Goal: Task Accomplishment & Management: Use online tool/utility

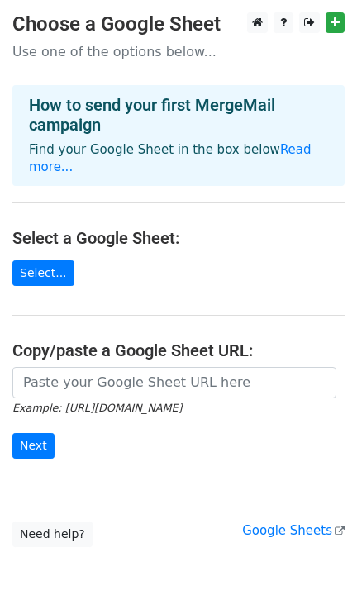
scroll to position [55, 0]
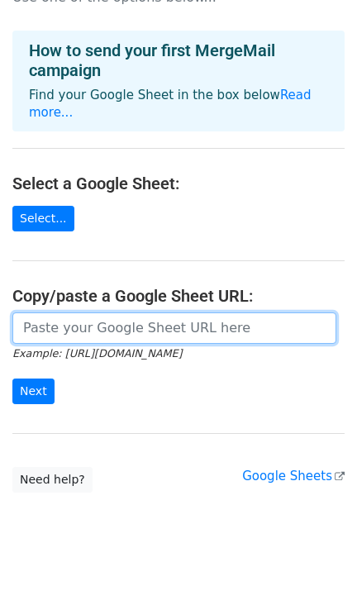
click at [112, 313] on input "url" at bounding box center [174, 328] width 324 height 31
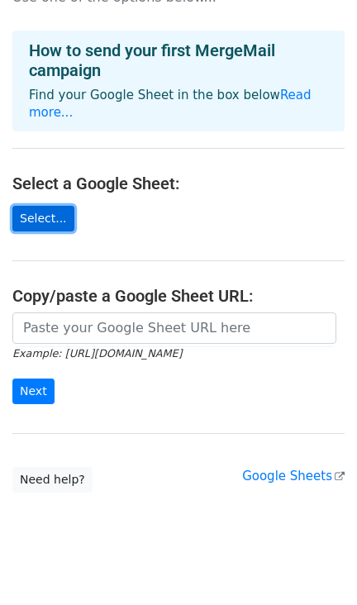
click at [54, 206] on link "Select..." at bounding box center [43, 219] width 62 height 26
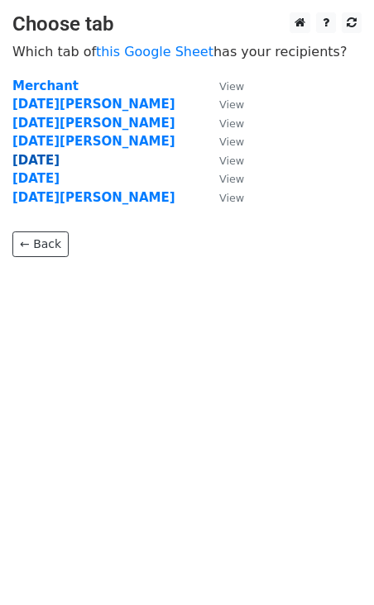
click at [37, 162] on strong "1 Septiembre" at bounding box center [35, 160] width 47 height 15
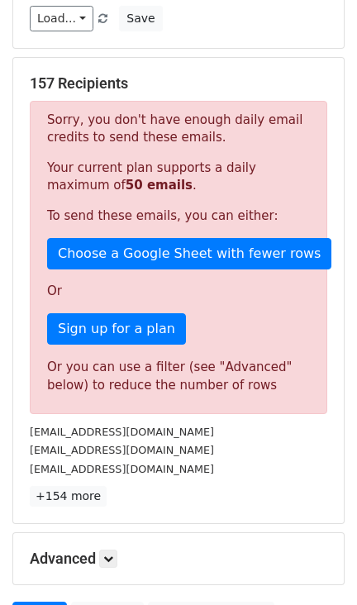
scroll to position [216, 0]
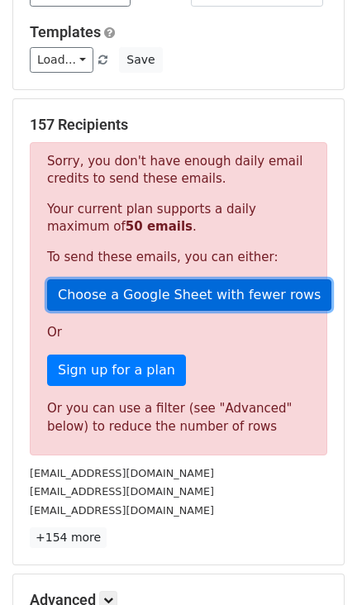
click at [159, 299] on link "Choose a Google Sheet with fewer rows" at bounding box center [189, 295] width 284 height 31
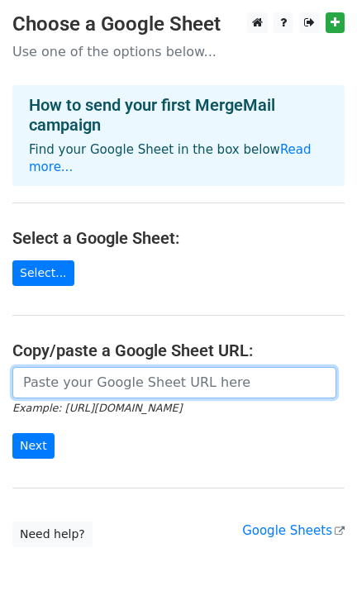
click at [129, 367] on input "url" at bounding box center [174, 382] width 324 height 31
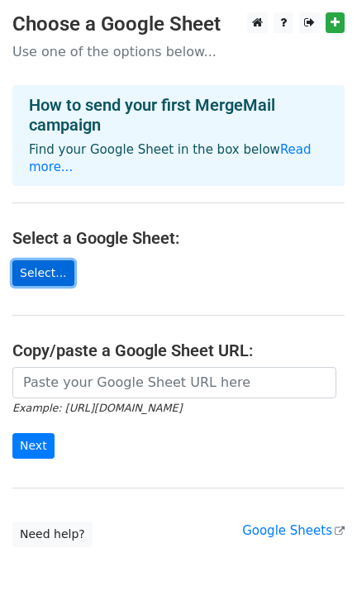
click at [41, 261] on link "Select..." at bounding box center [43, 273] width 62 height 26
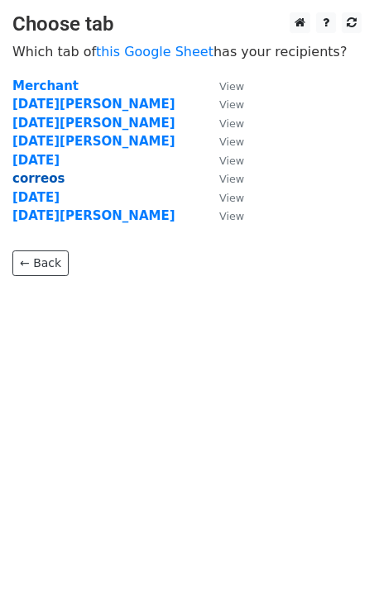
click at [39, 179] on strong "correos" at bounding box center [38, 178] width 52 height 15
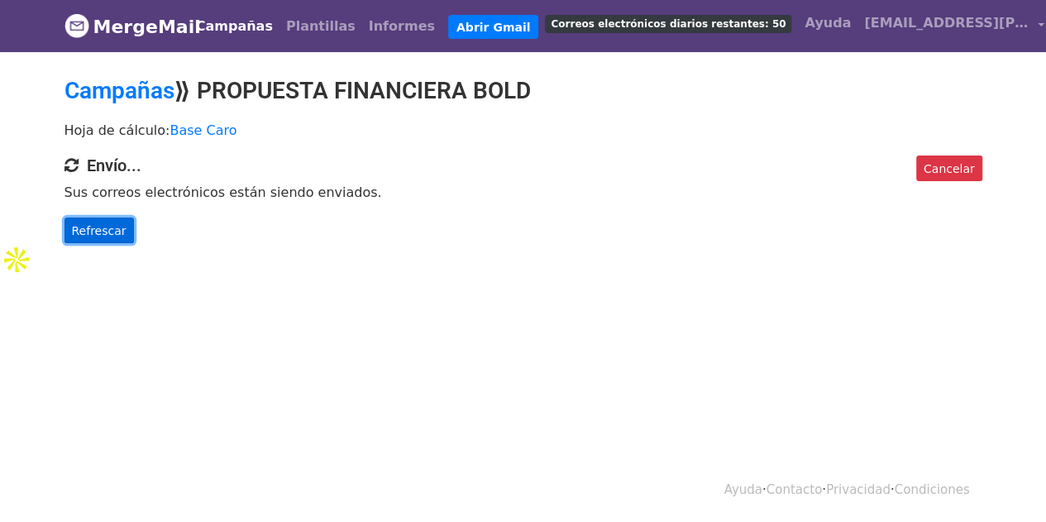
click at [120, 234] on link "Refrescar" at bounding box center [99, 230] width 69 height 26
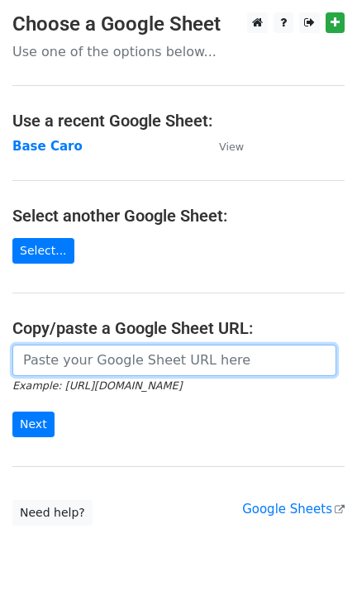
click at [104, 363] on input "url" at bounding box center [174, 360] width 324 height 31
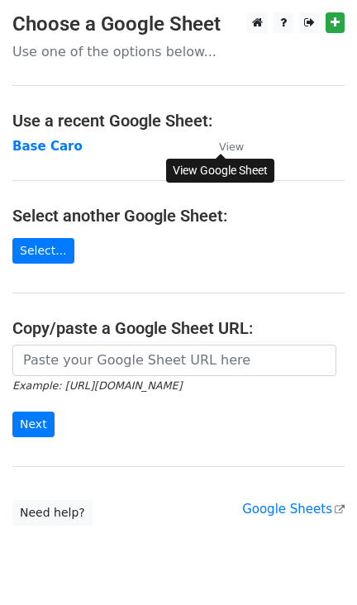
click at [231, 147] on small "View" at bounding box center [231, 147] width 25 height 12
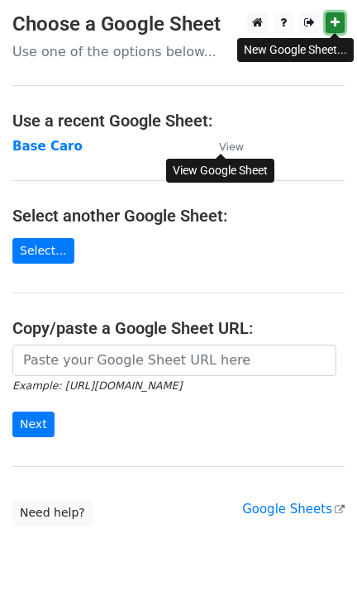
click at [327, 23] on link at bounding box center [335, 22] width 19 height 21
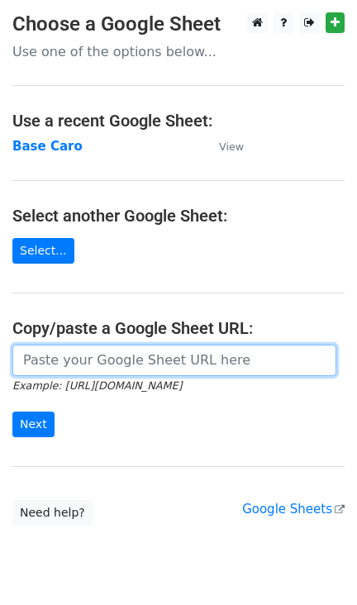
click at [85, 359] on input "url" at bounding box center [174, 360] width 324 height 31
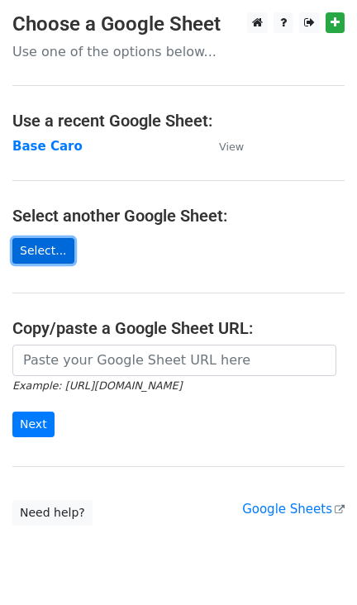
click at [35, 244] on link "Select..." at bounding box center [43, 251] width 62 height 26
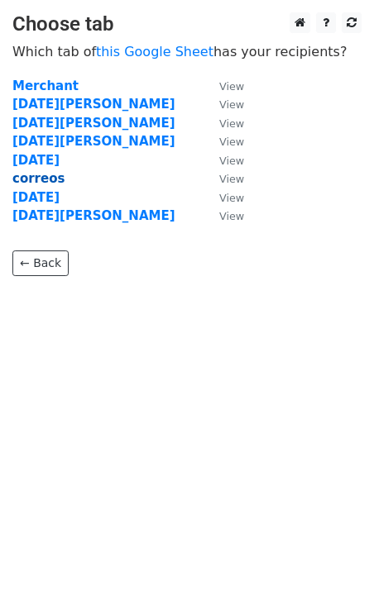
click at [45, 177] on strong "correos" at bounding box center [38, 178] width 52 height 15
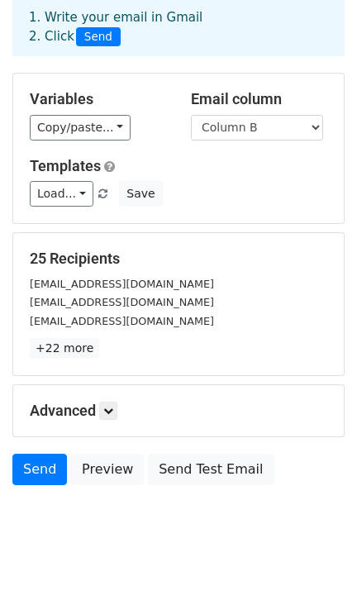
scroll to position [100, 0]
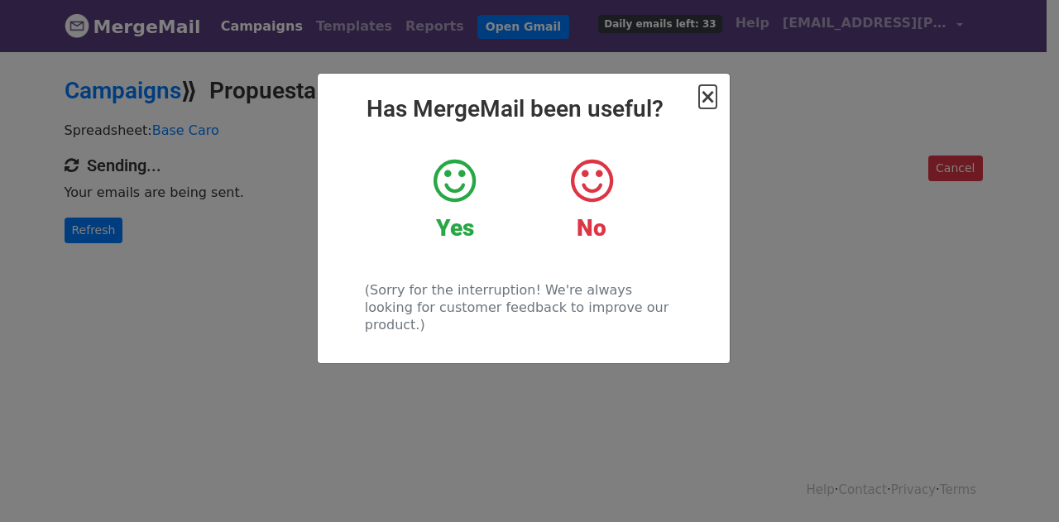
click at [708, 94] on span "×" at bounding box center [707, 96] width 17 height 23
